Goal: Navigation & Orientation: Find specific page/section

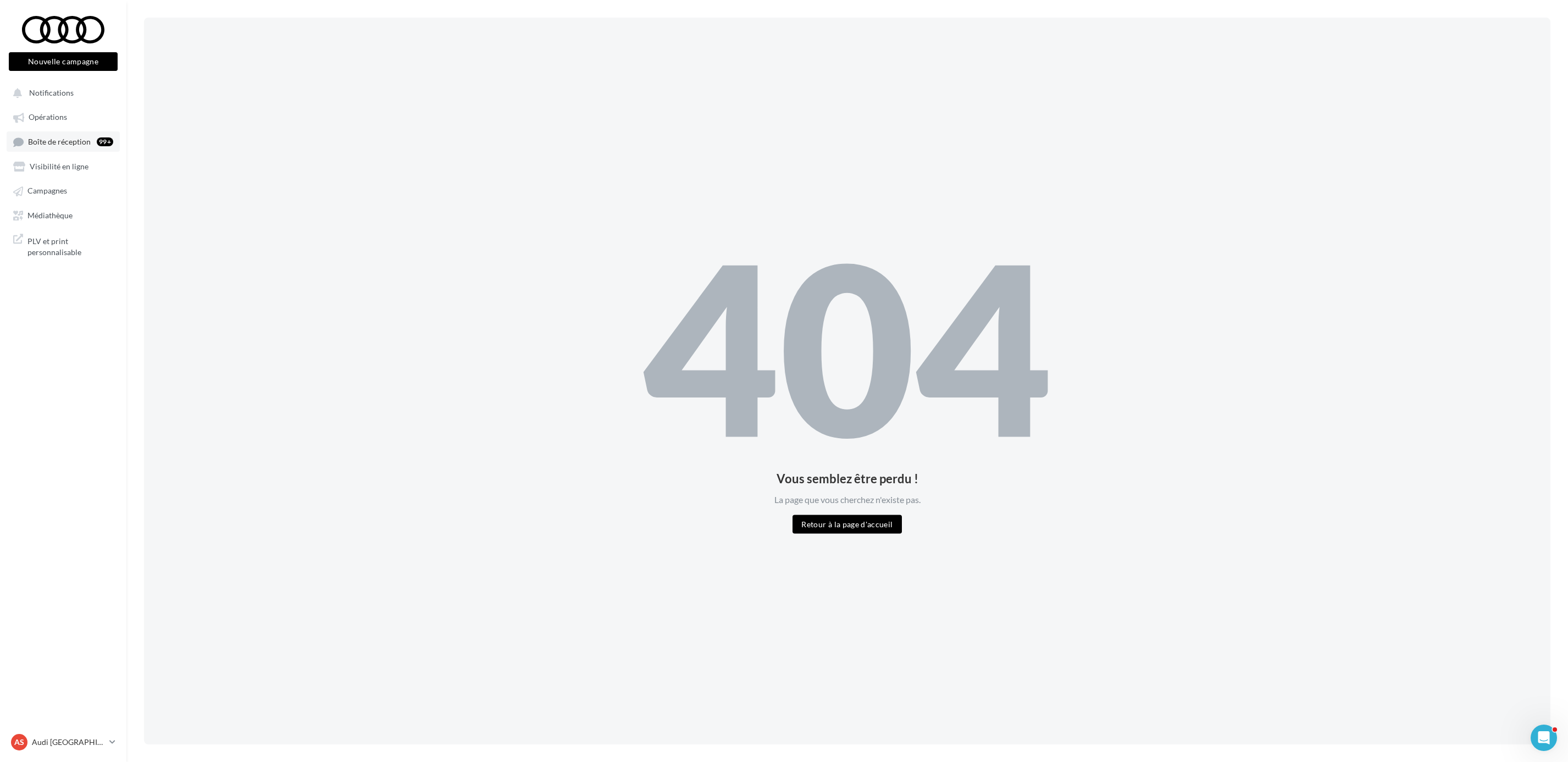
click at [69, 134] on link "Boîte de réception 99+" at bounding box center [63, 141] width 113 height 20
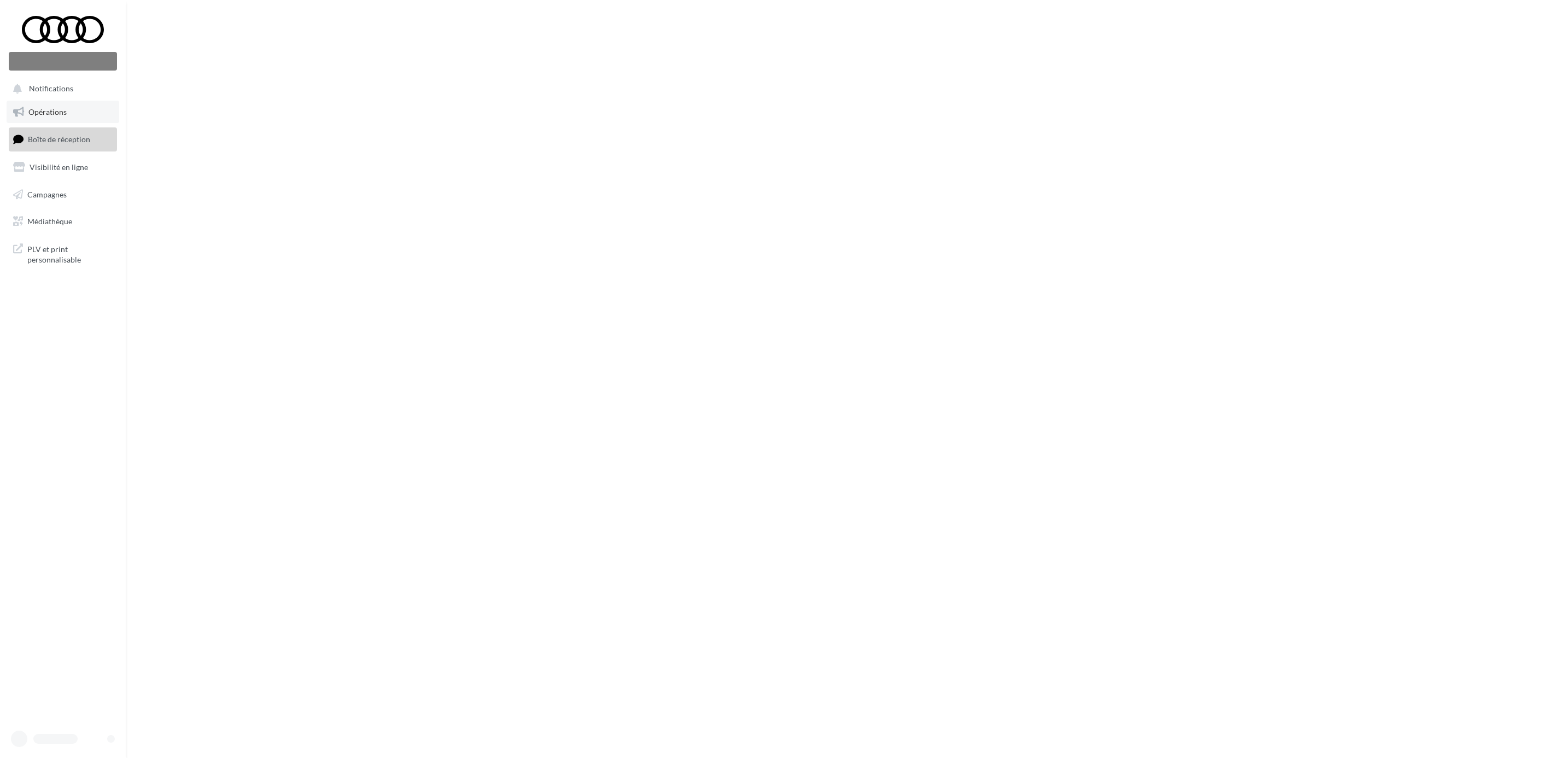
click at [73, 111] on link "Opérations" at bounding box center [62, 112] width 113 height 23
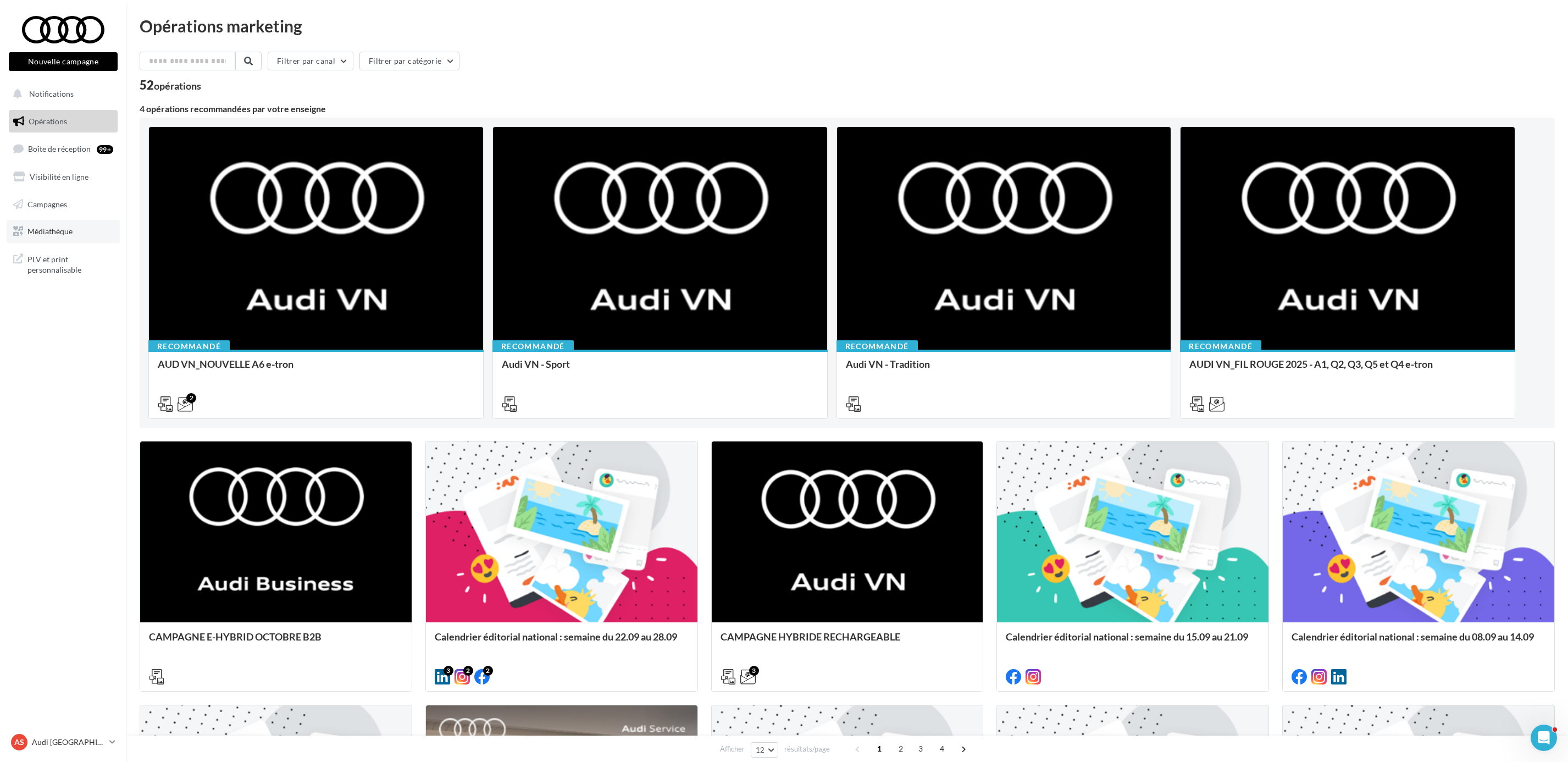
click at [60, 228] on span "Médiathèque" at bounding box center [50, 231] width 45 height 9
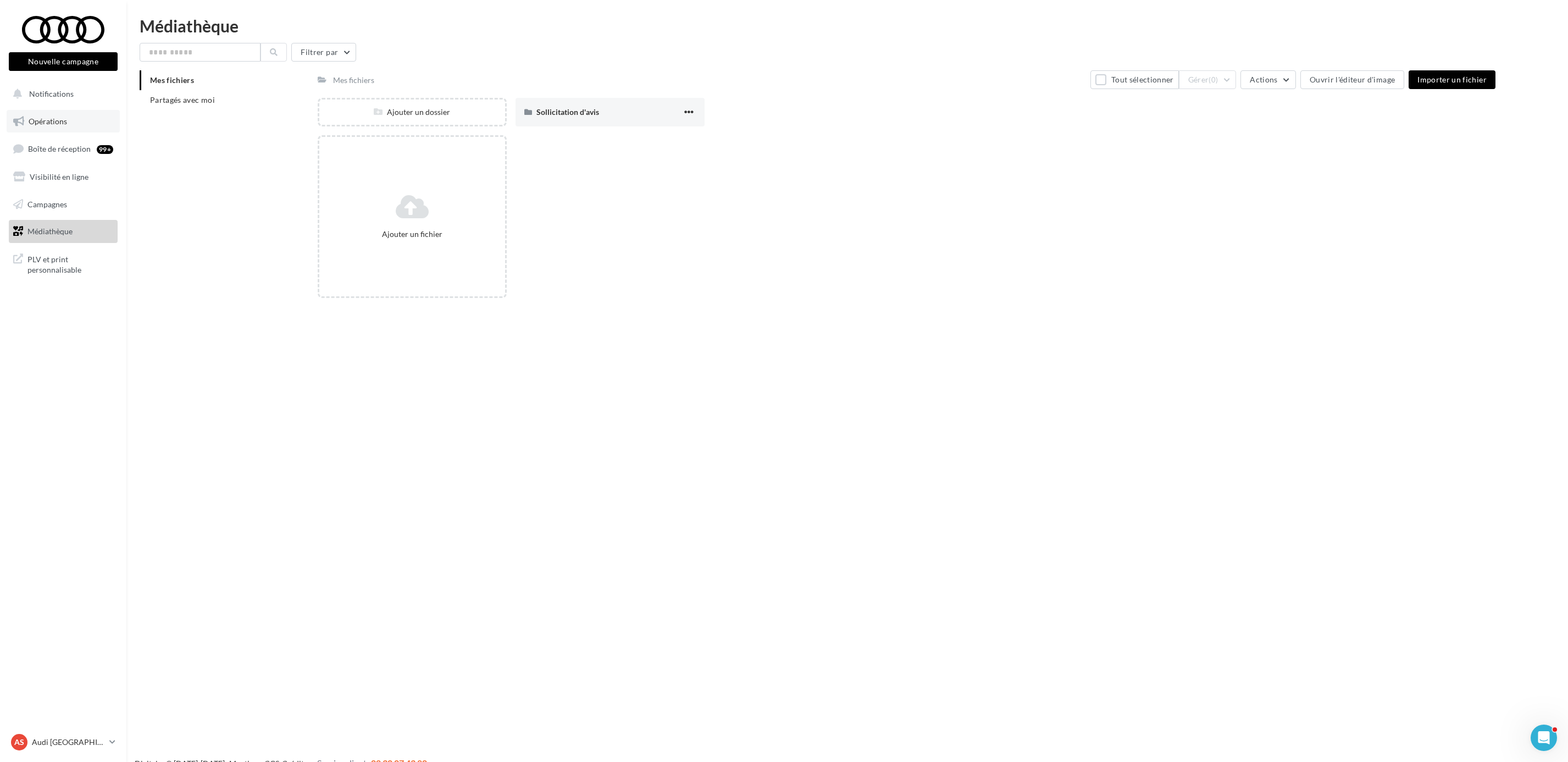
click at [68, 120] on link "Opérations" at bounding box center [63, 121] width 113 height 23
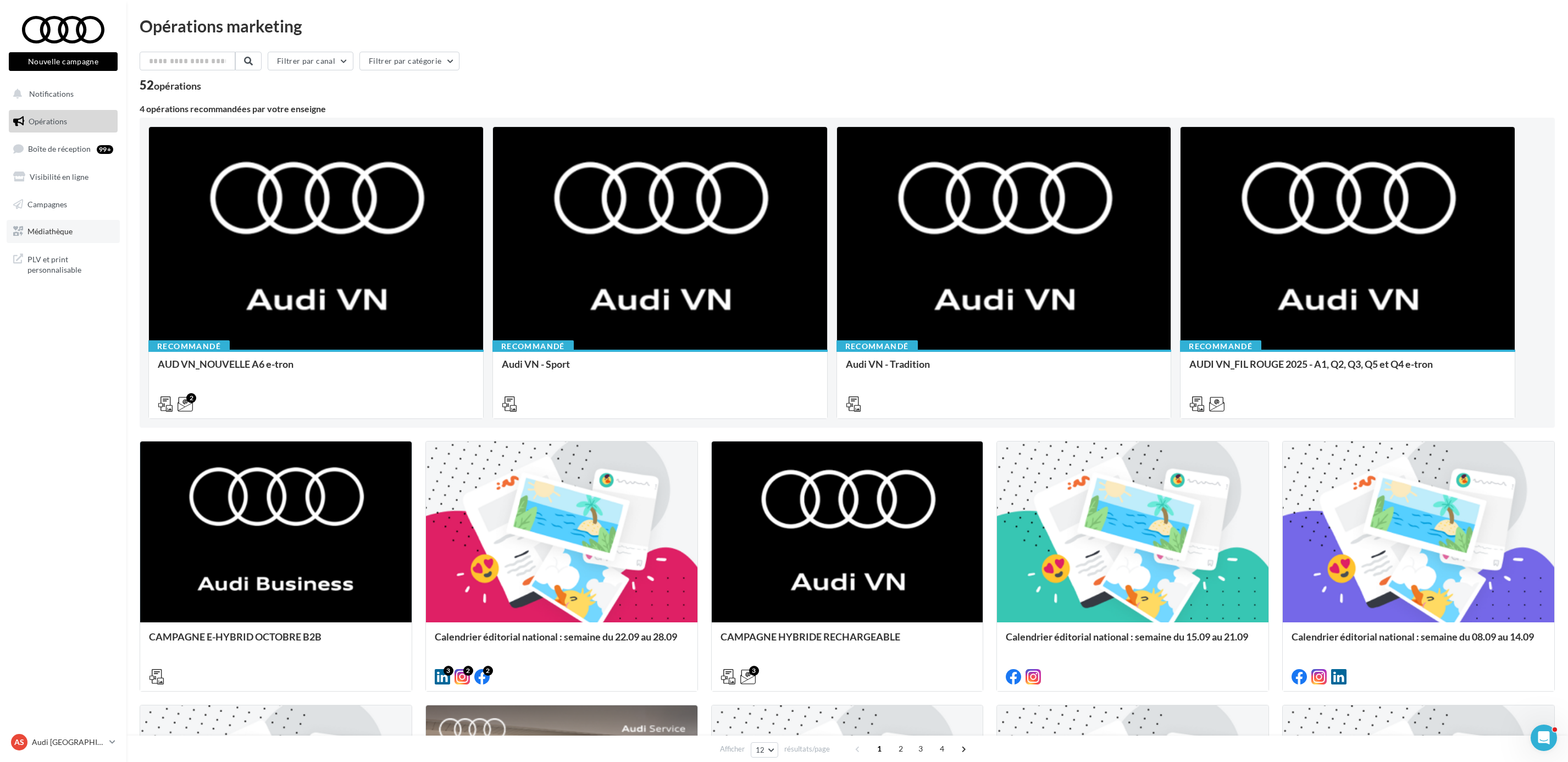
click at [68, 233] on span "Médiathèque" at bounding box center [50, 231] width 45 height 9
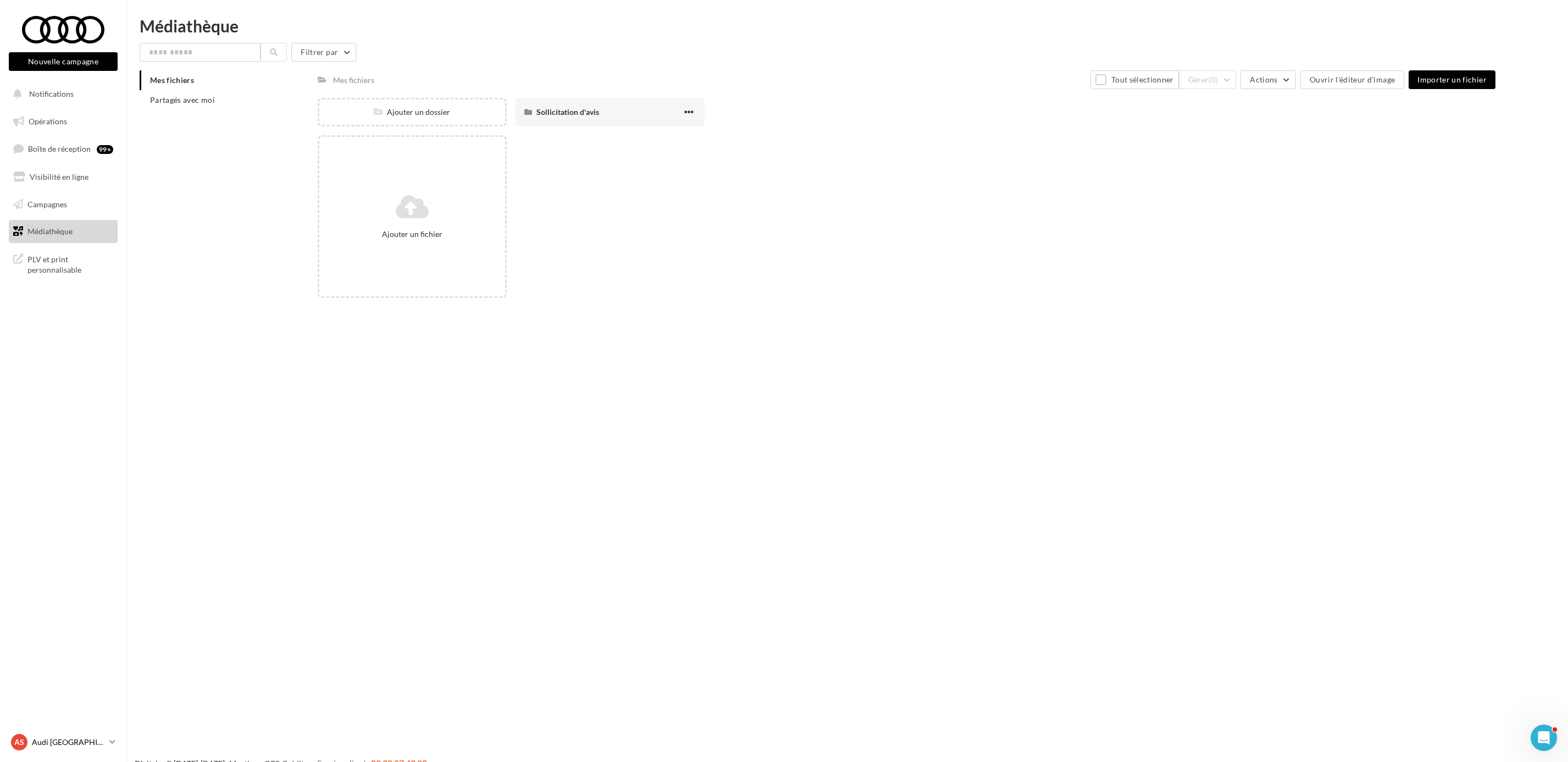
click at [74, 748] on div "AS Audi STRASBOURG audi-stra-sch" at bounding box center [58, 742] width 94 height 16
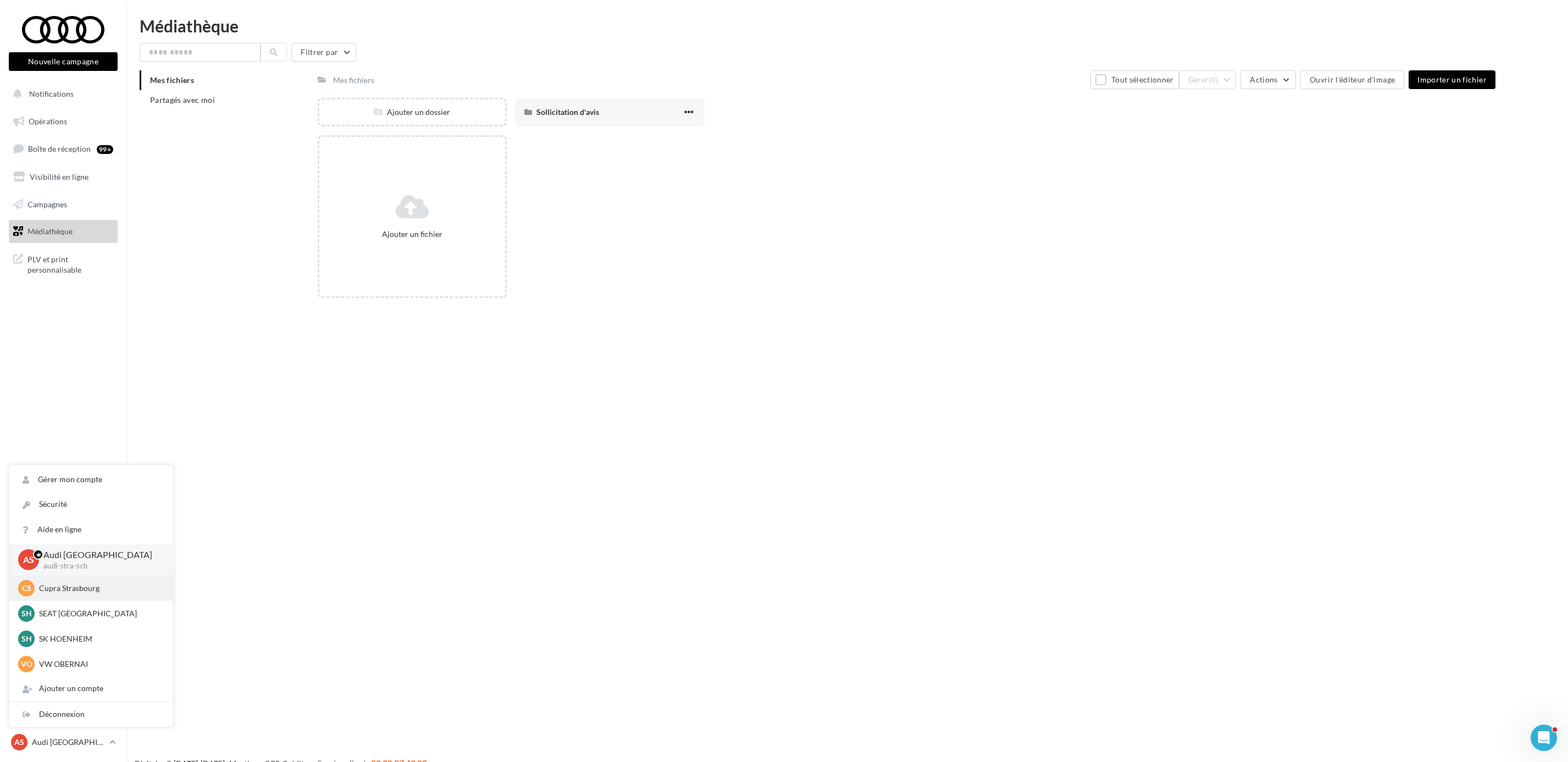
click at [76, 581] on div "CS Cupra Strasbourg cupra_strasbourg" at bounding box center [91, 588] width 146 height 16
